Goal: Entertainment & Leisure: Consume media (video, audio)

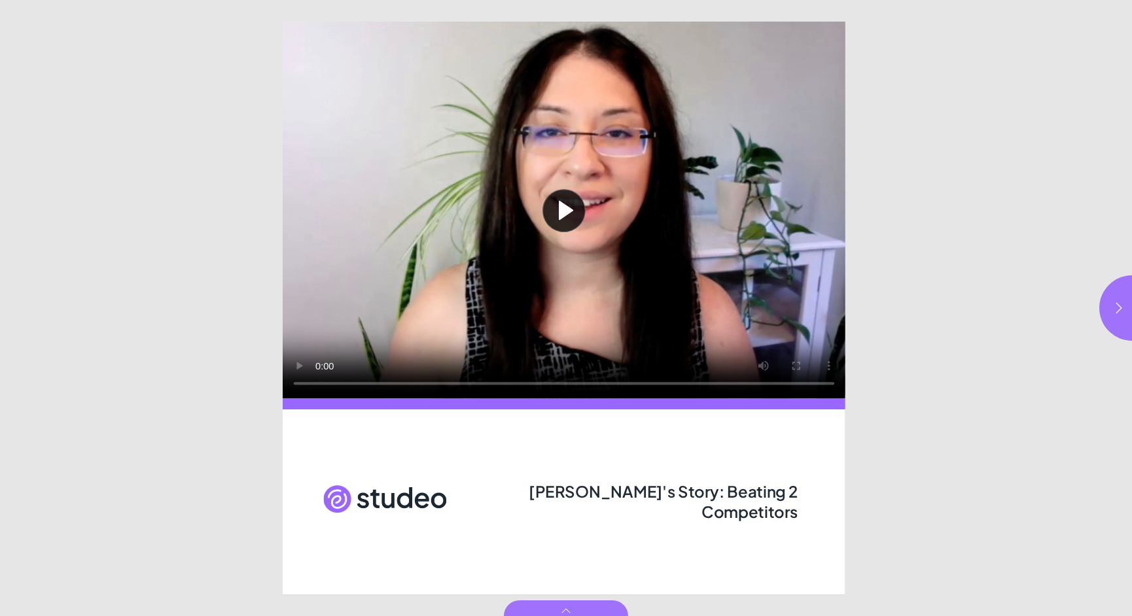
click at [565, 212] on button "Play video" at bounding box center [564, 210] width 562 height 377
click at [1113, 318] on button "button" at bounding box center [1131, 307] width 65 height 65
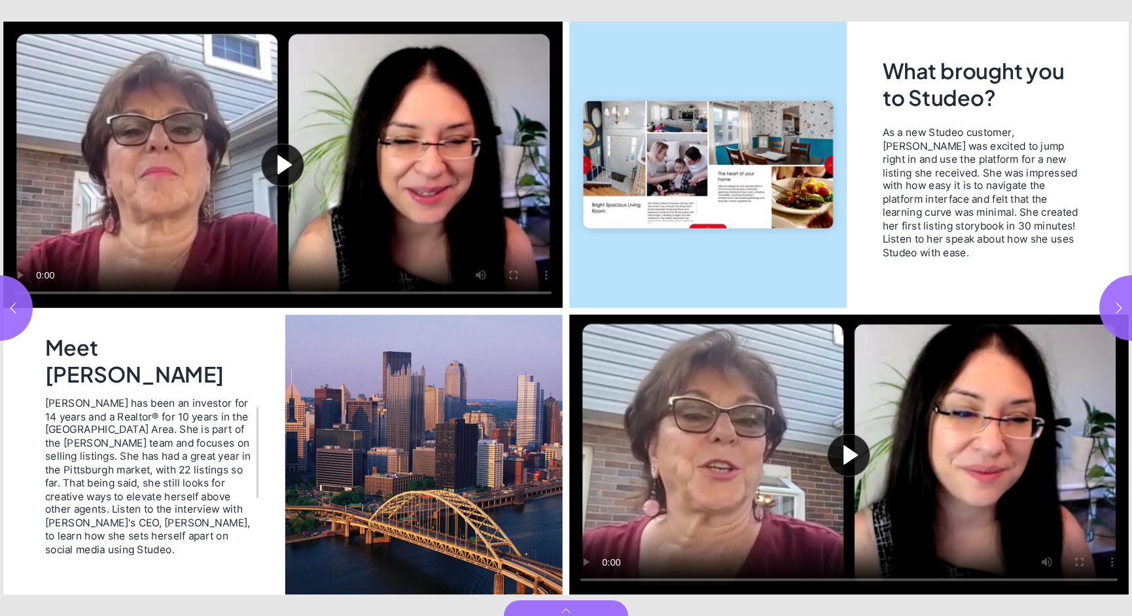
click at [280, 164] on button "Play video" at bounding box center [282, 165] width 559 height 286
click at [839, 451] on button "Play video" at bounding box center [848, 455] width 559 height 280
click at [1119, 303] on icon "button" at bounding box center [1118, 308] width 13 height 13
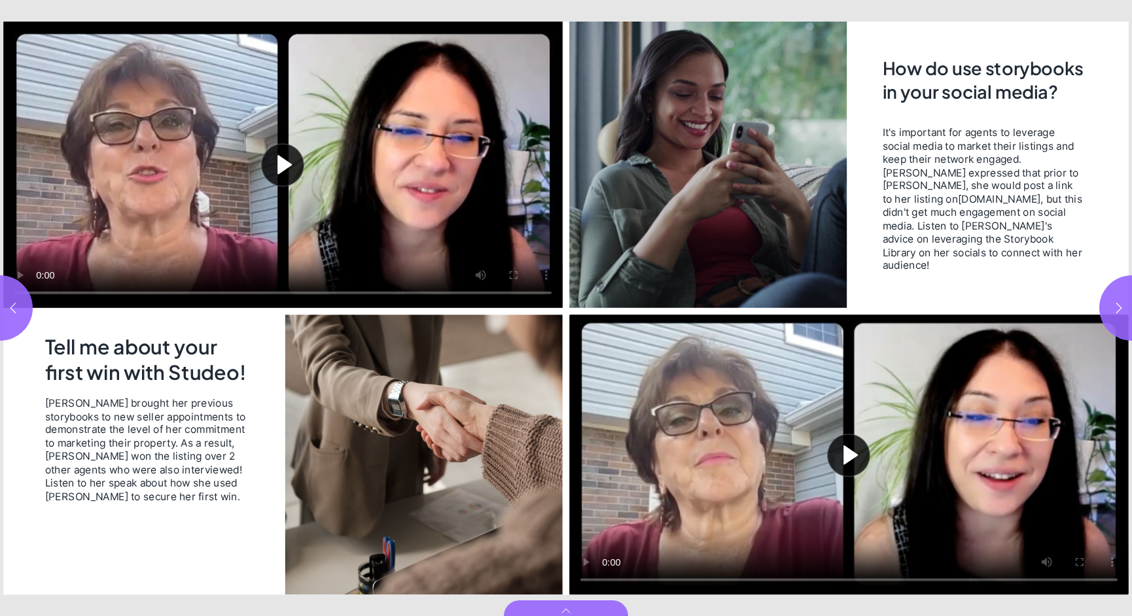
click at [276, 156] on button "Play video" at bounding box center [282, 165] width 559 height 286
click at [846, 447] on button "Play video" at bounding box center [848, 455] width 559 height 280
click at [1117, 304] on icon "button" at bounding box center [1119, 307] width 6 height 10
type input "*"
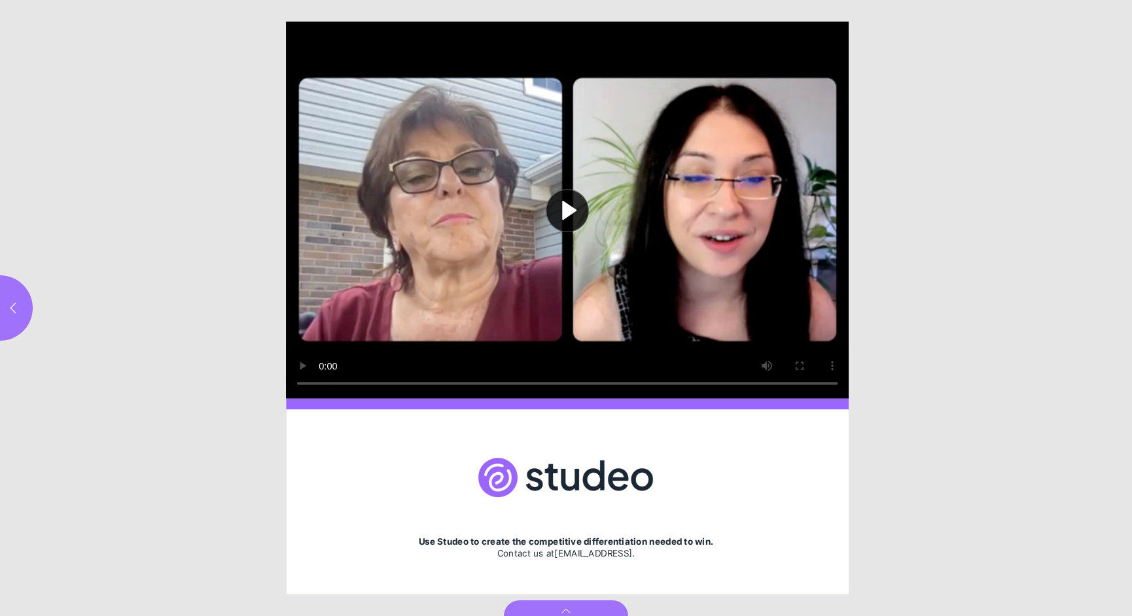
click at [566, 210] on button "Play video" at bounding box center [567, 210] width 562 height 377
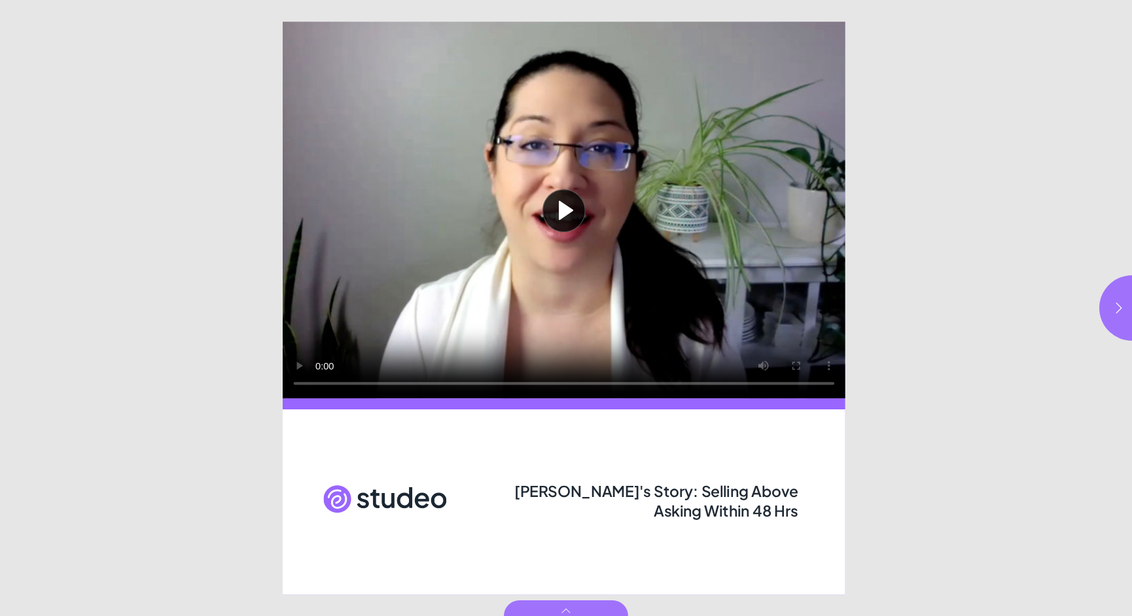
click at [558, 205] on button "Play video" at bounding box center [564, 210] width 562 height 377
click at [1115, 309] on icon "button" at bounding box center [1118, 308] width 13 height 13
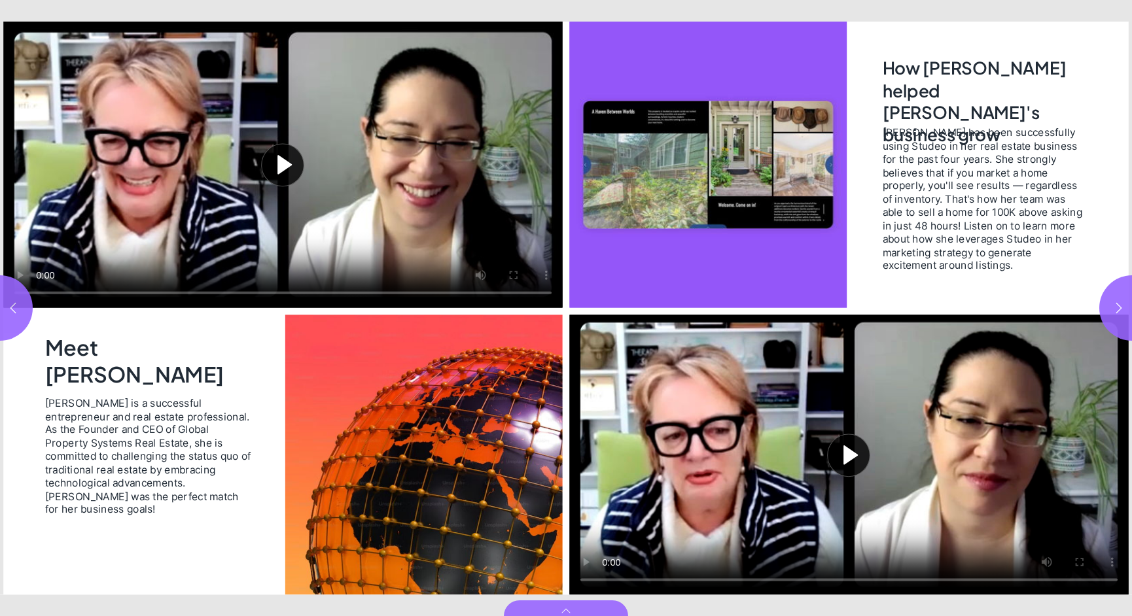
click at [283, 162] on button "Play video" at bounding box center [282, 165] width 559 height 286
click at [842, 454] on button "Play video" at bounding box center [848, 455] width 559 height 280
click at [1113, 312] on icon "button" at bounding box center [1118, 308] width 13 height 13
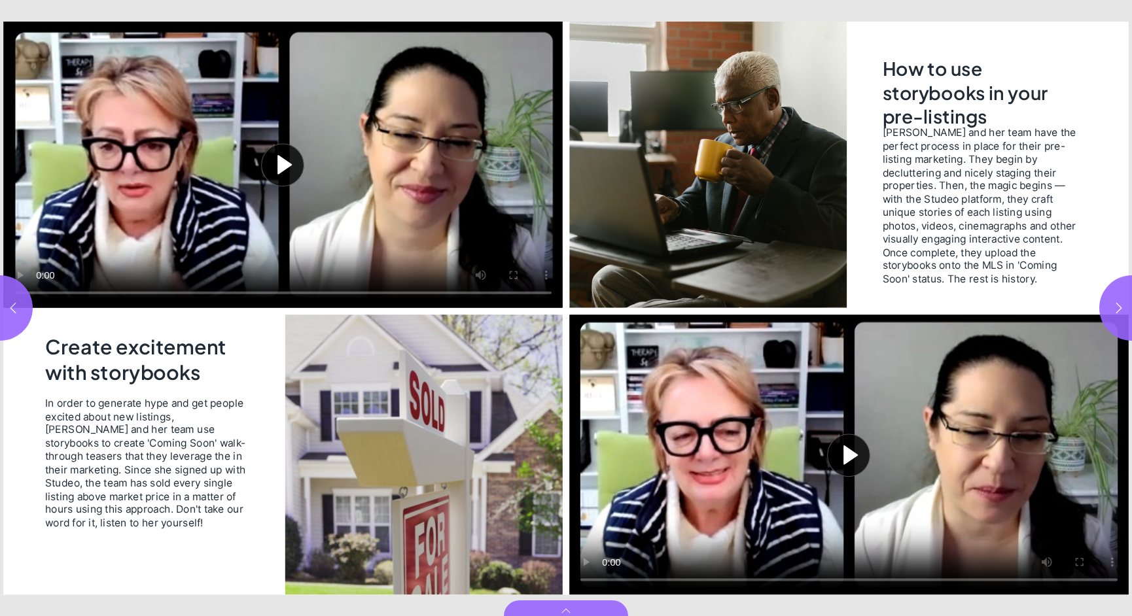
click at [283, 155] on button "Play video" at bounding box center [282, 165] width 559 height 286
click at [850, 451] on button "Play video" at bounding box center [848, 455] width 559 height 280
click at [1114, 311] on icon "button" at bounding box center [1118, 308] width 13 height 13
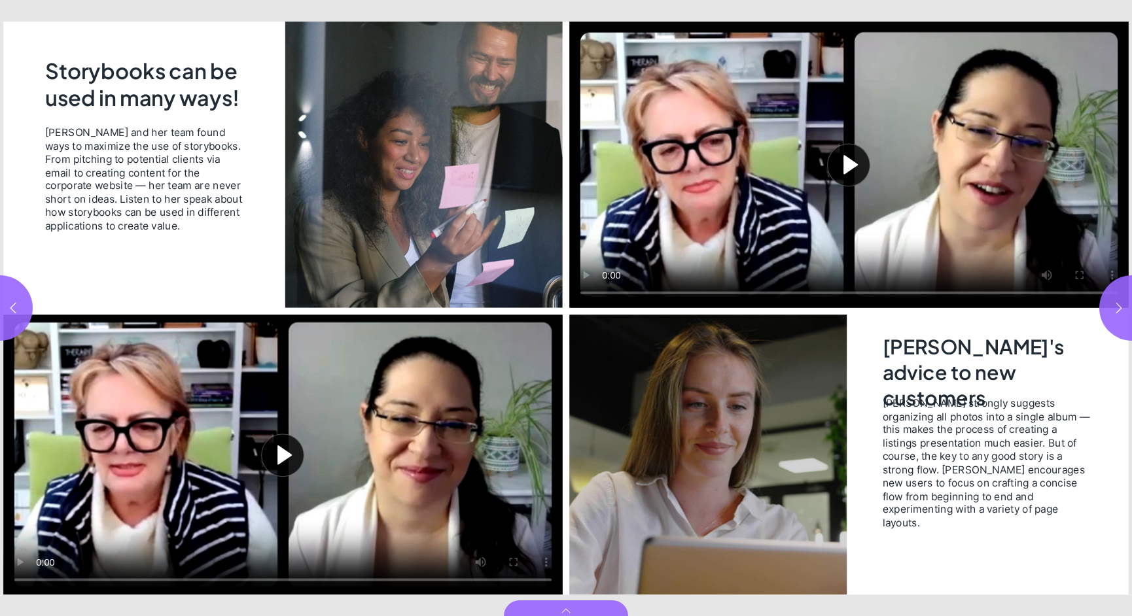
click at [285, 451] on button "Play video" at bounding box center [282, 455] width 559 height 280
click at [1115, 302] on icon "button" at bounding box center [1118, 308] width 13 height 13
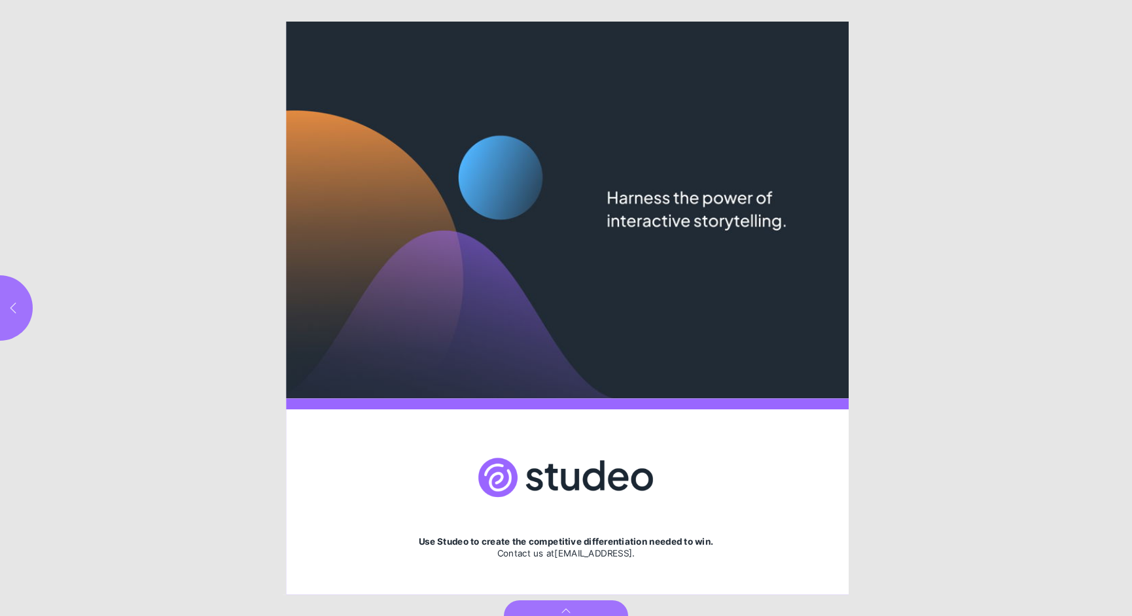
click at [9, 304] on icon "button" at bounding box center [13, 308] width 13 height 13
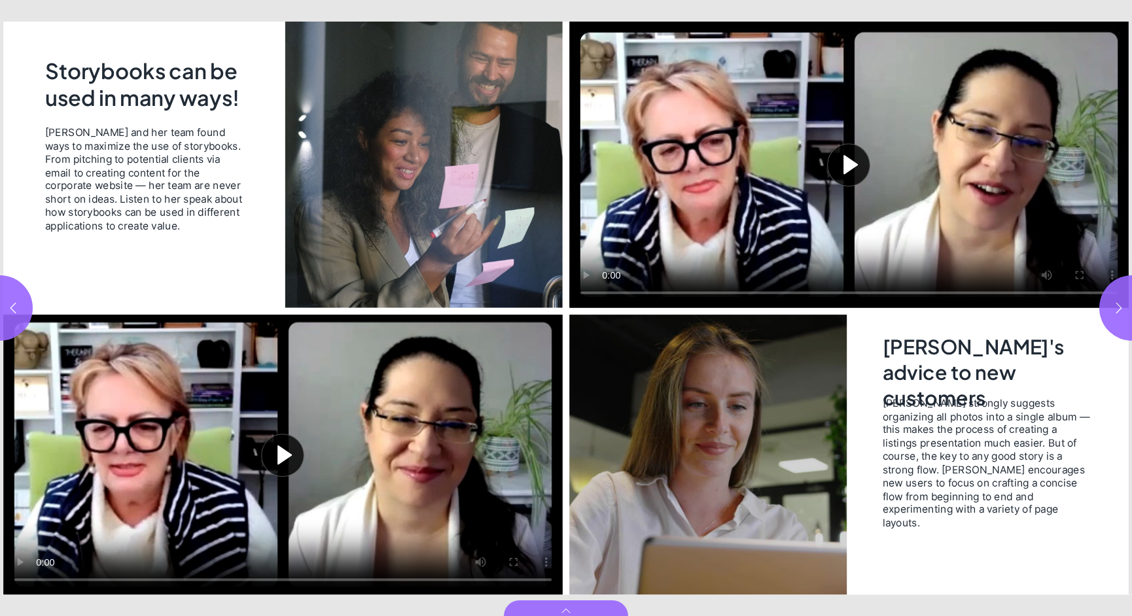
click at [843, 162] on button "Play video" at bounding box center [848, 165] width 559 height 286
click at [1118, 307] on icon "button" at bounding box center [1118, 308] width 13 height 13
type input "*"
